Goal: Find specific page/section: Find specific page/section

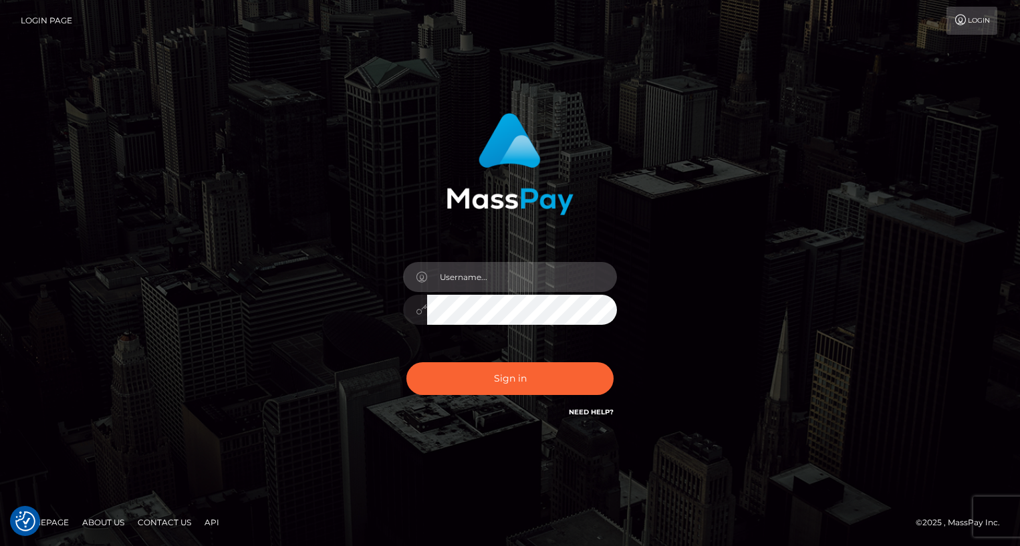
click at [522, 283] on input "text" at bounding box center [522, 277] width 190 height 30
type input "oli.fanvue"
click at [478, 271] on input "text" at bounding box center [522, 277] width 190 height 30
type input "oli.fanvue"
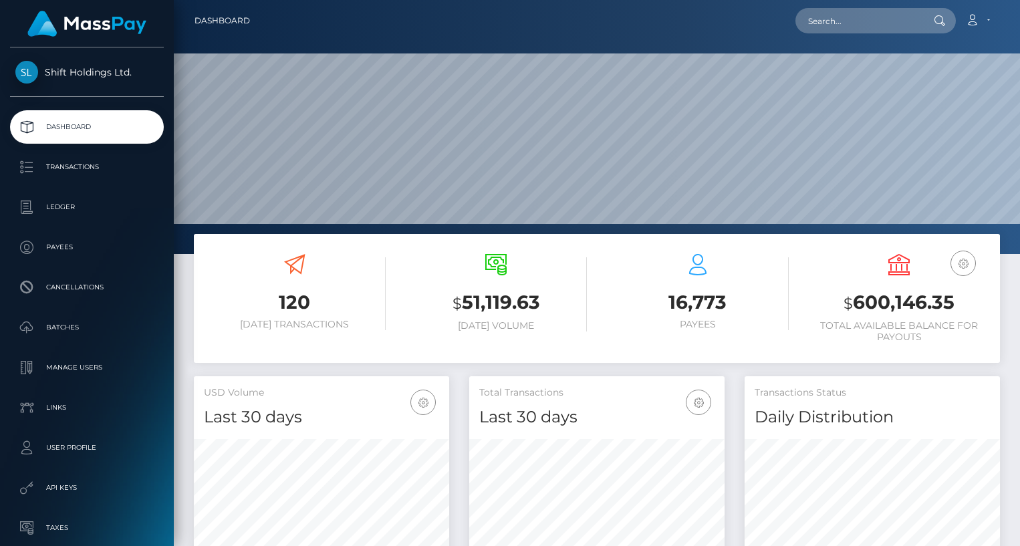
scroll to position [237, 255]
click at [854, 26] on input "text" at bounding box center [858, 20] width 126 height 25
paste input "goviralexperts@gmail.com"
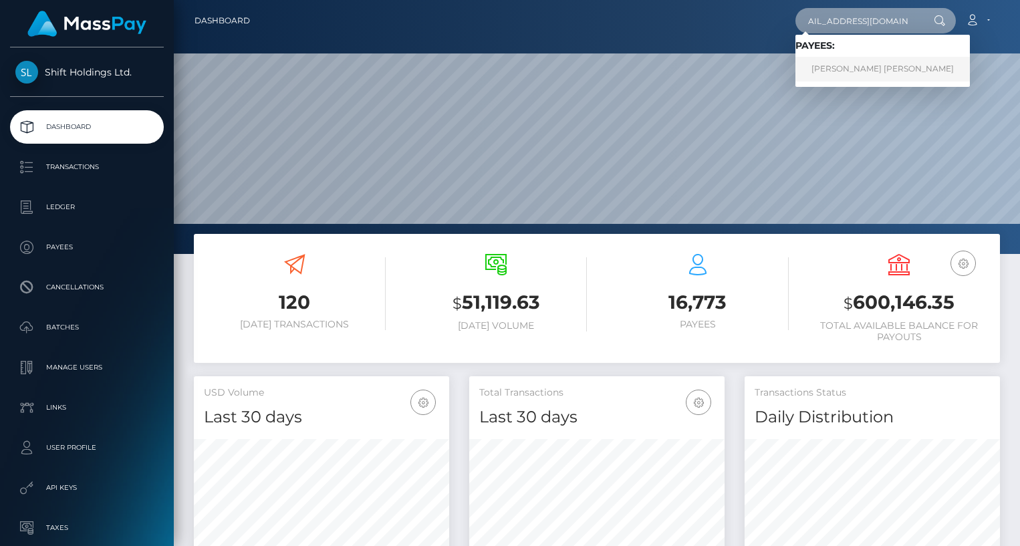
type input "goviralexperts@gmail.com"
click at [859, 69] on link "AMANDA SKYE HAMILTON" at bounding box center [882, 69] width 174 height 25
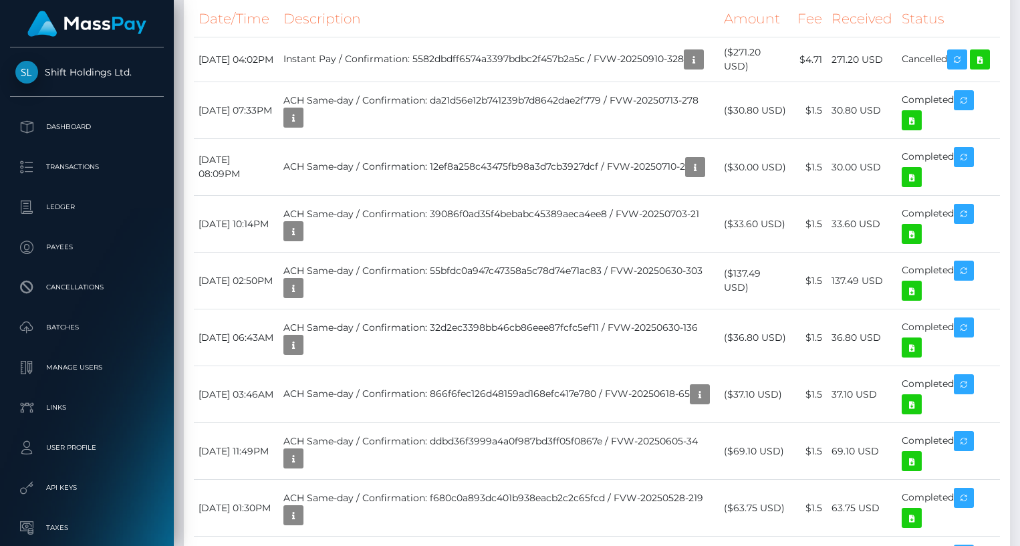
scroll to position [728, 0]
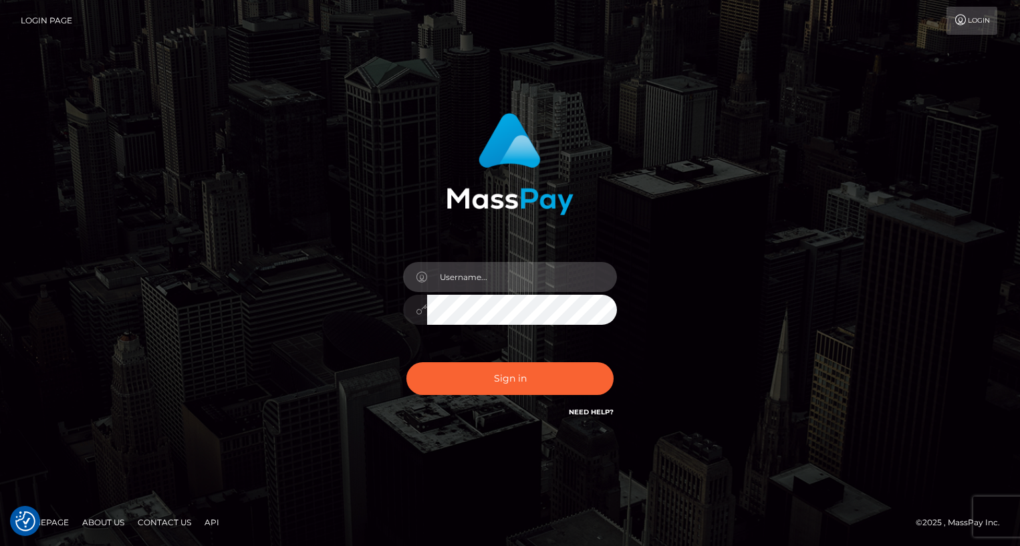
click at [532, 277] on input "text" at bounding box center [522, 277] width 190 height 30
type input "oli.fanvue"
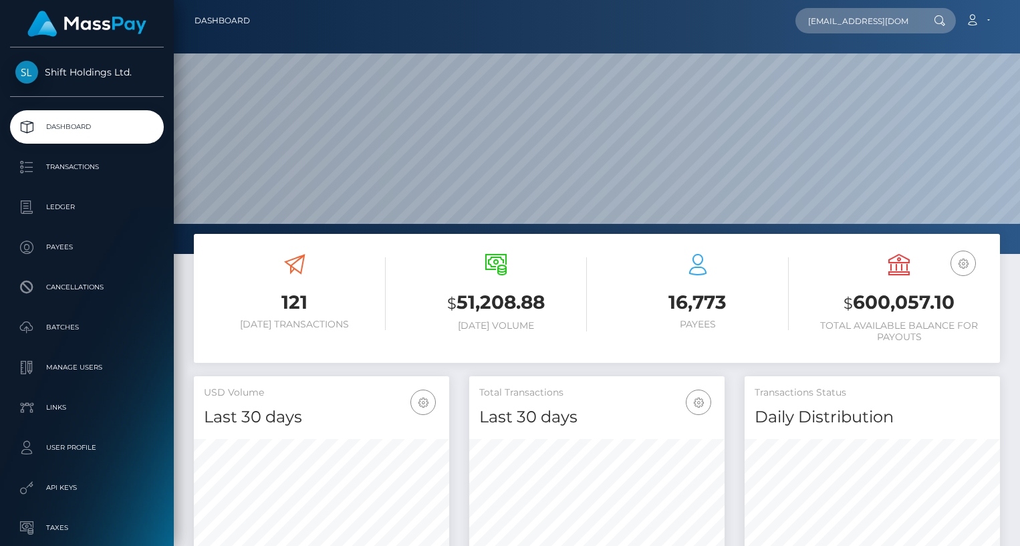
scroll to position [0, 15]
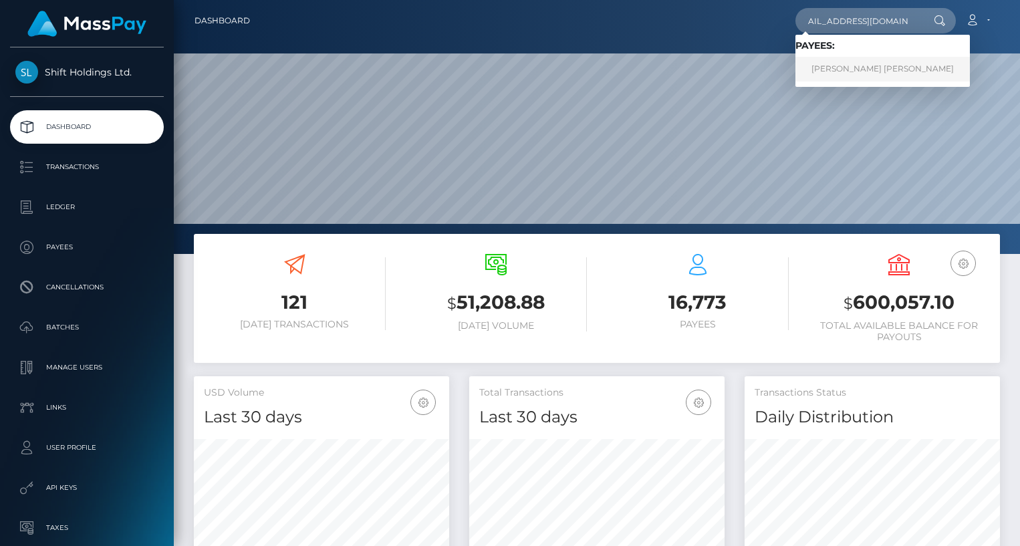
type input "[EMAIL_ADDRESS][DOMAIN_NAME]"
click at [851, 69] on link "AMANDA SKYE HAMILTON" at bounding box center [882, 69] width 174 height 25
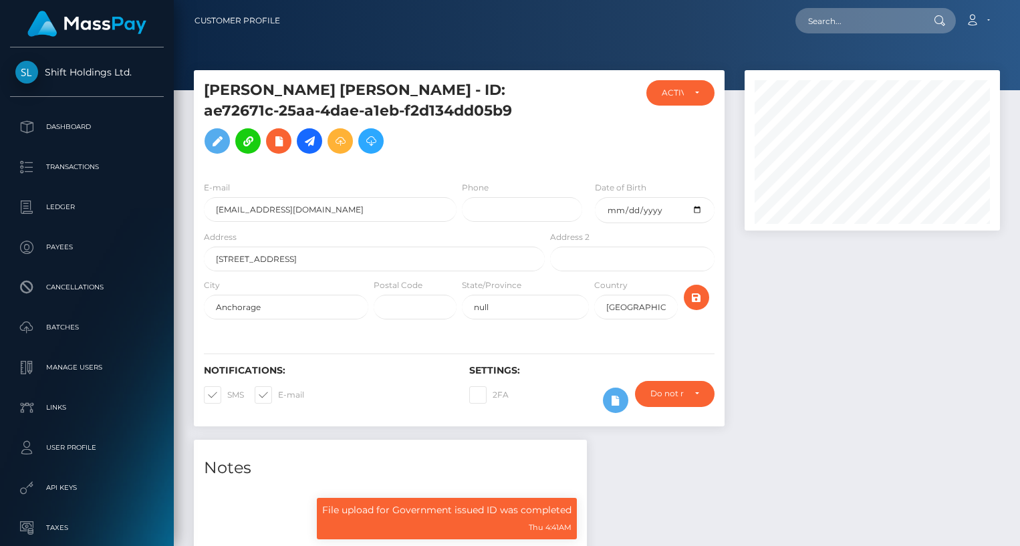
scroll to position [160, 255]
click at [841, 21] on input "text" at bounding box center [858, 20] width 126 height 25
paste input "goviralexperts@gmail.com"
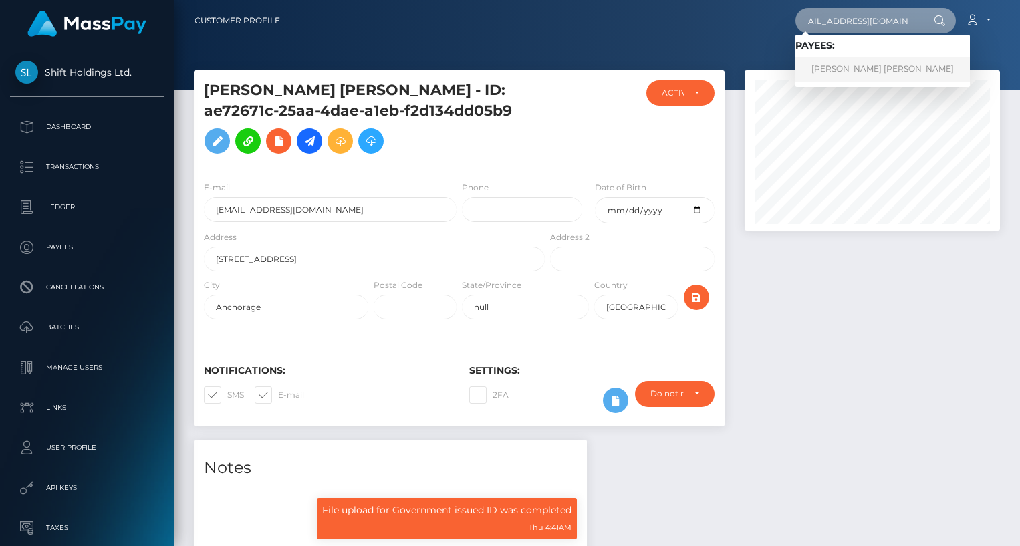
type input "goviralexperts@gmail.com"
click at [856, 62] on link "AMANDA SKYE HAMILTON" at bounding box center [882, 69] width 174 height 25
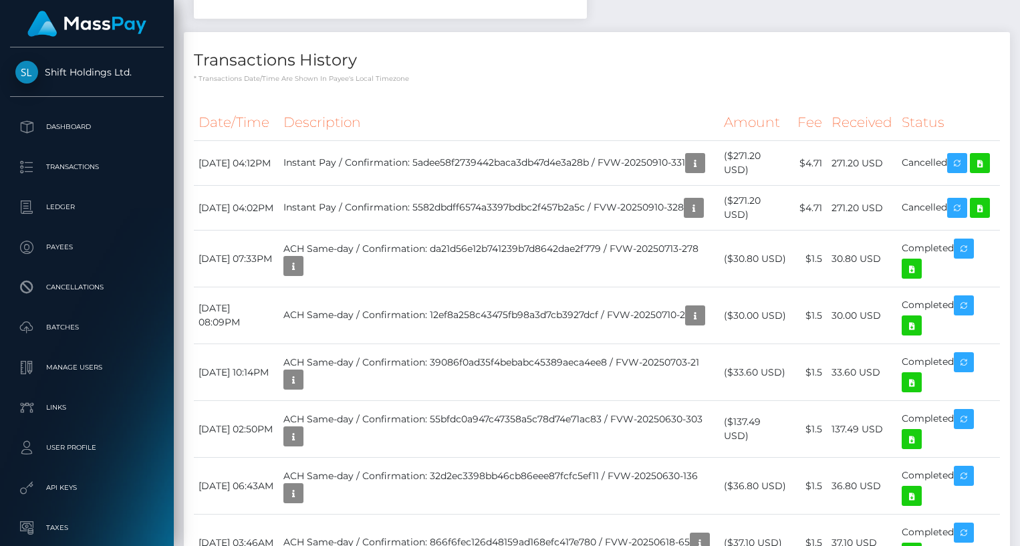
scroll to position [617, 0]
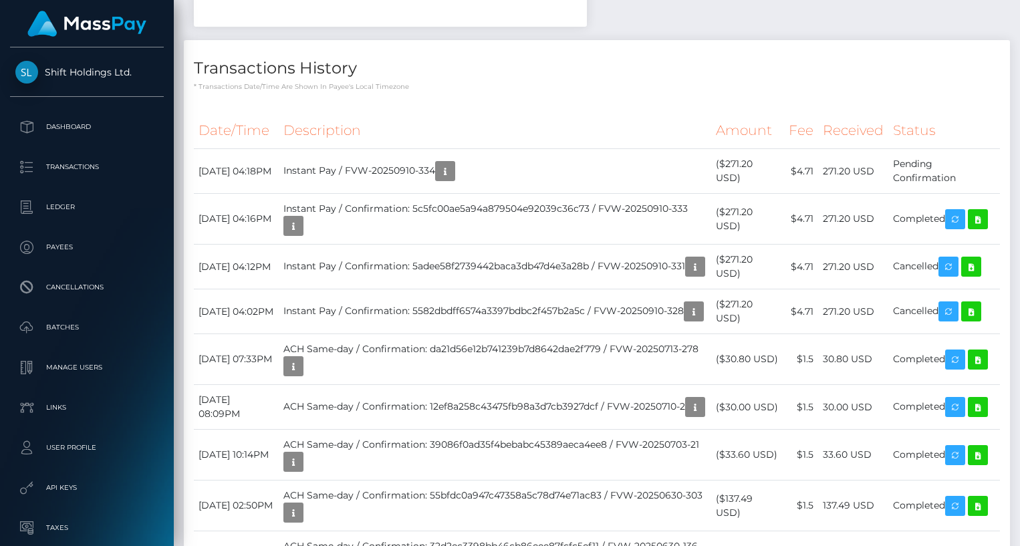
scroll to position [160, 255]
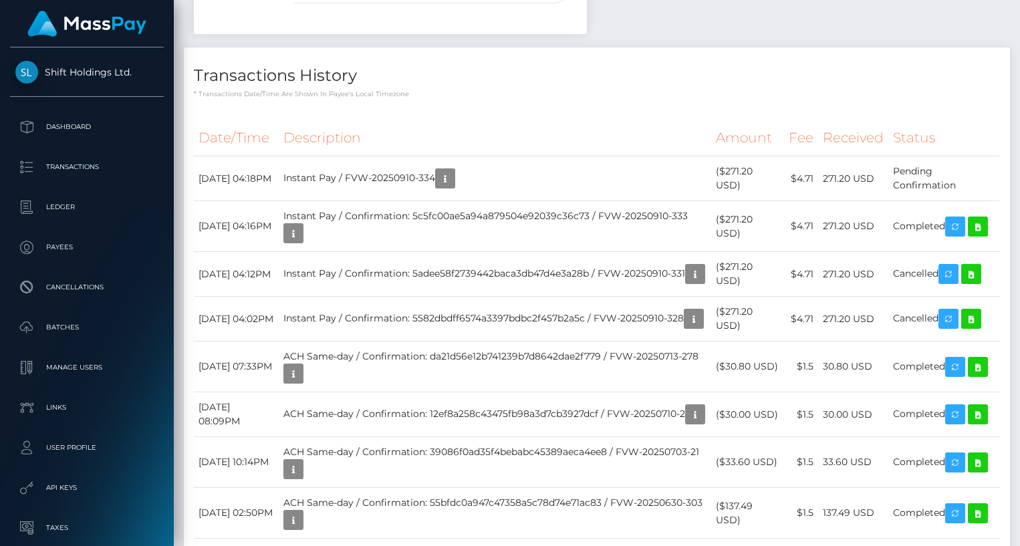
scroll to position [609, 0]
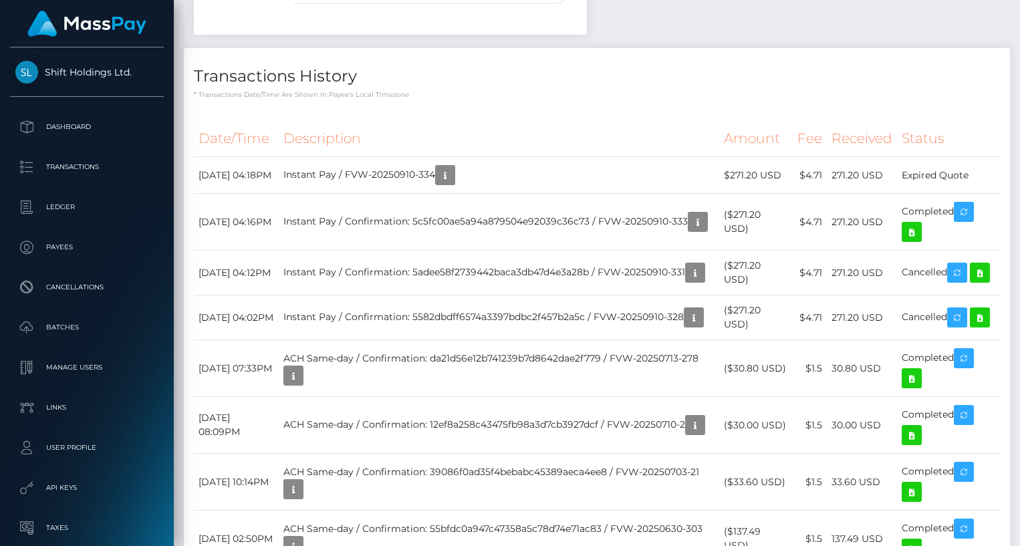
scroll to position [160, 255]
click at [917, 241] on icon at bounding box center [911, 232] width 16 height 17
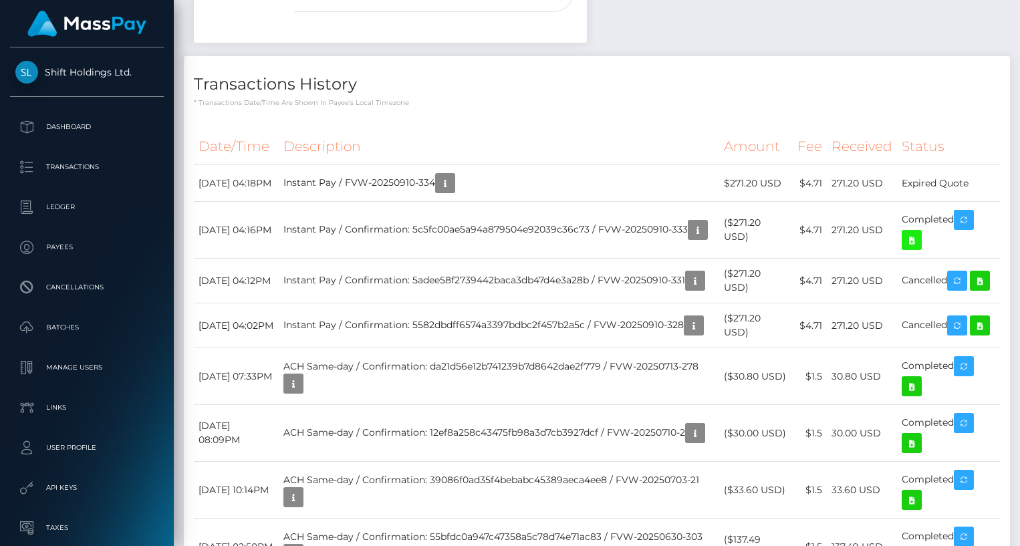
scroll to position [0, 0]
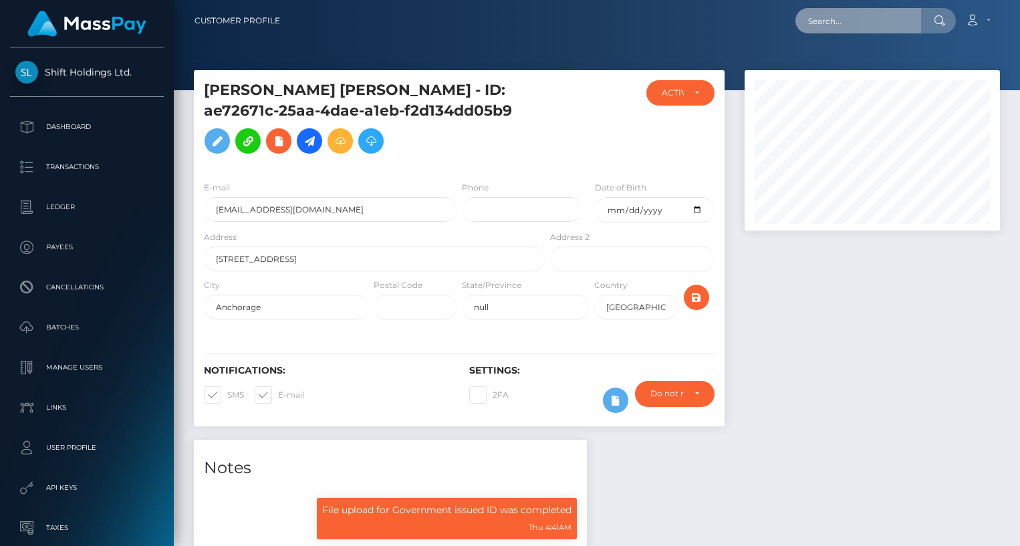
click at [855, 18] on input "text" at bounding box center [858, 20] width 126 height 25
paste input "[EMAIL_ADDRESS][DOMAIN_NAME]"
click at [831, 21] on input "[EMAIL_ADDRESS][DOMAIN_NAME]" at bounding box center [858, 20] width 126 height 25
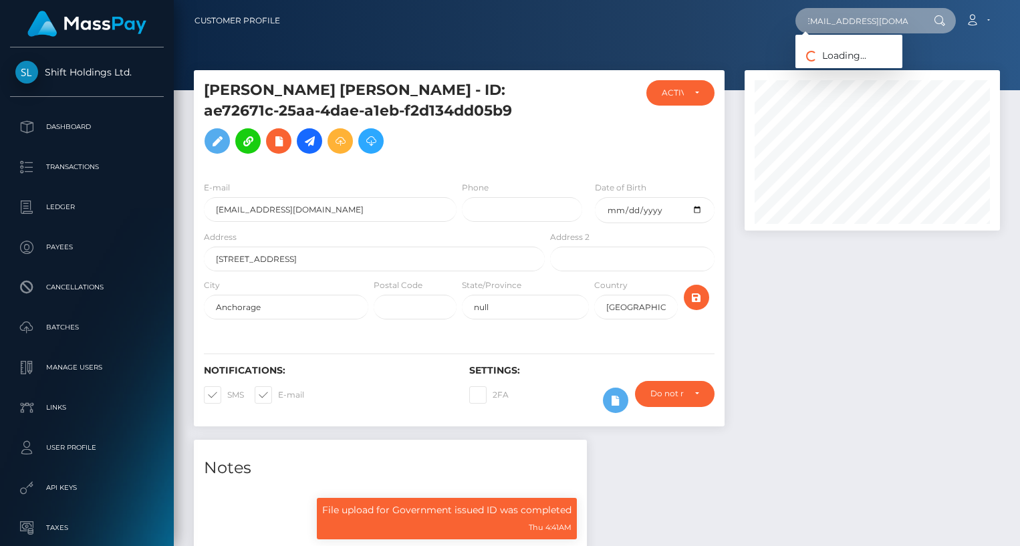
scroll to position [0, 5]
type input "[EMAIL_ADDRESS][DOMAIN_NAME]"
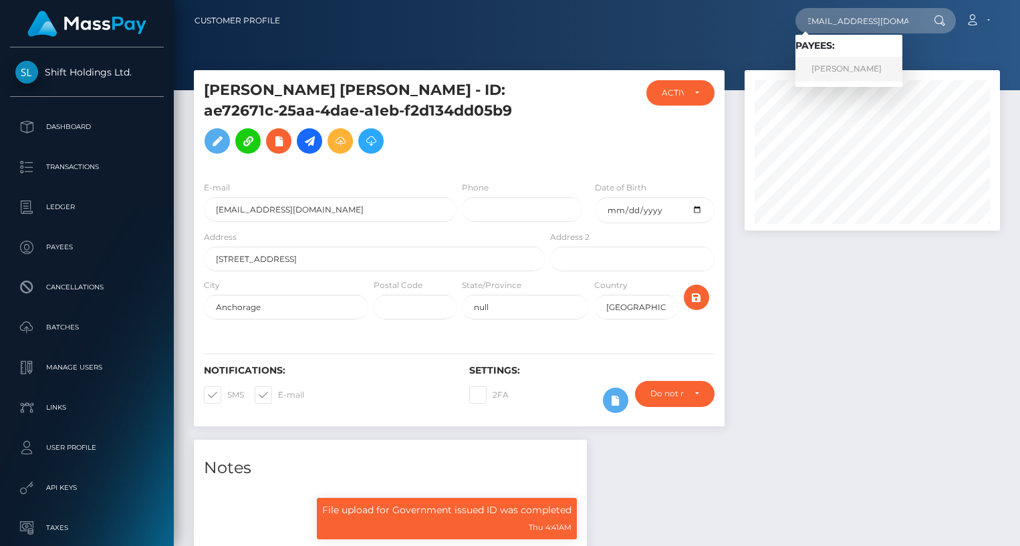
click at [867, 69] on link "[PERSON_NAME]" at bounding box center [848, 69] width 107 height 25
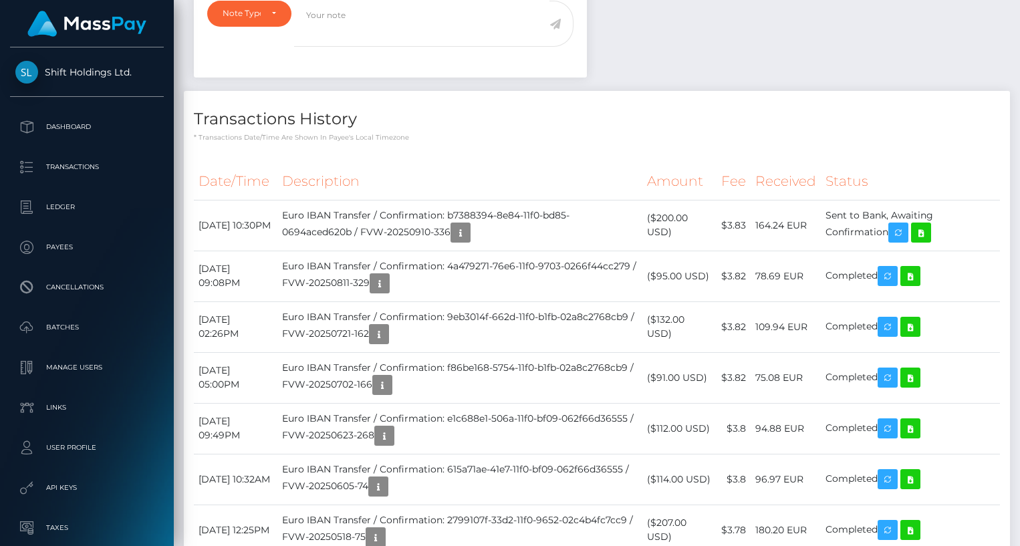
scroll to position [496, 0]
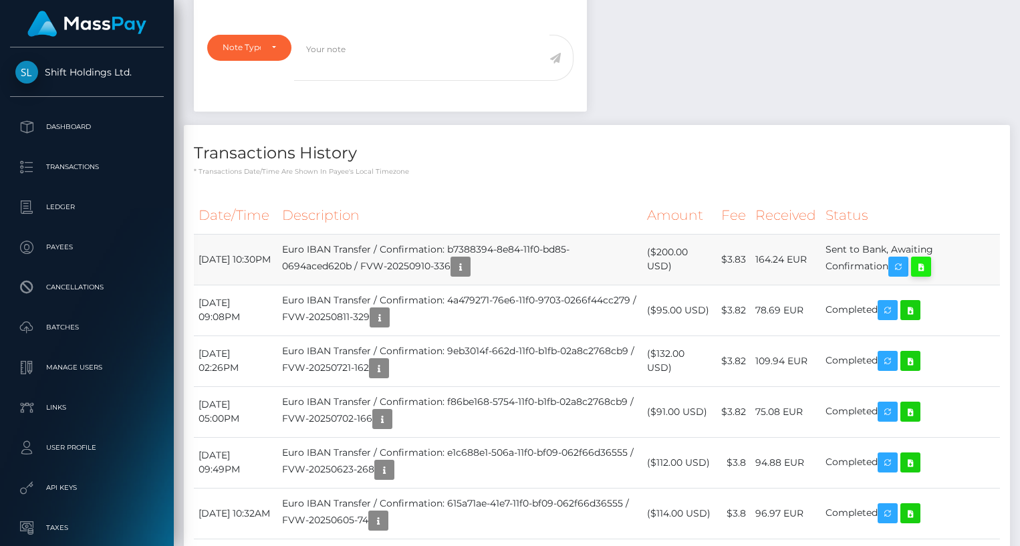
click at [929, 259] on icon at bounding box center [921, 267] width 16 height 17
click at [967, 51] on div "Notes Note Type Compliance Clear Compliance General Note Type" at bounding box center [597, 320] width 826 height 715
